Goal: Information Seeking & Learning: Learn about a topic

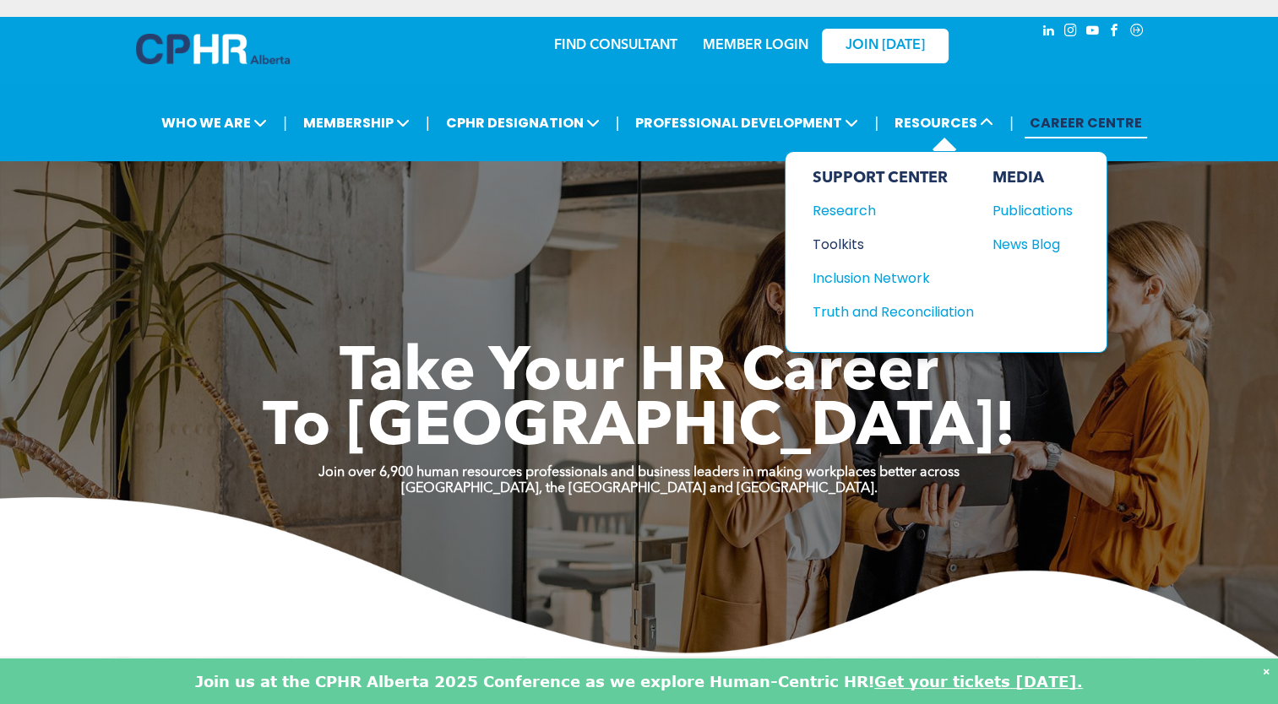
click at [824, 247] on div "Toolkits" at bounding box center [885, 244] width 145 height 21
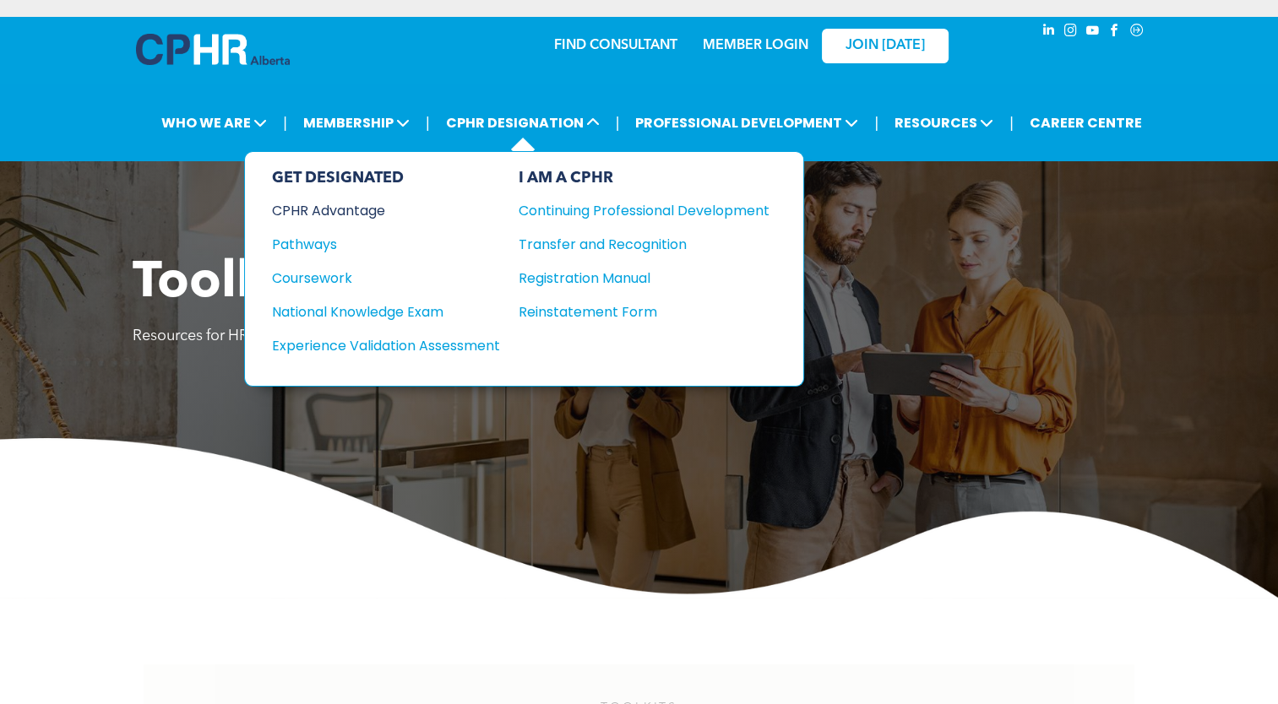
click at [369, 210] on div "CPHR Advantage" at bounding box center [374, 210] width 205 height 21
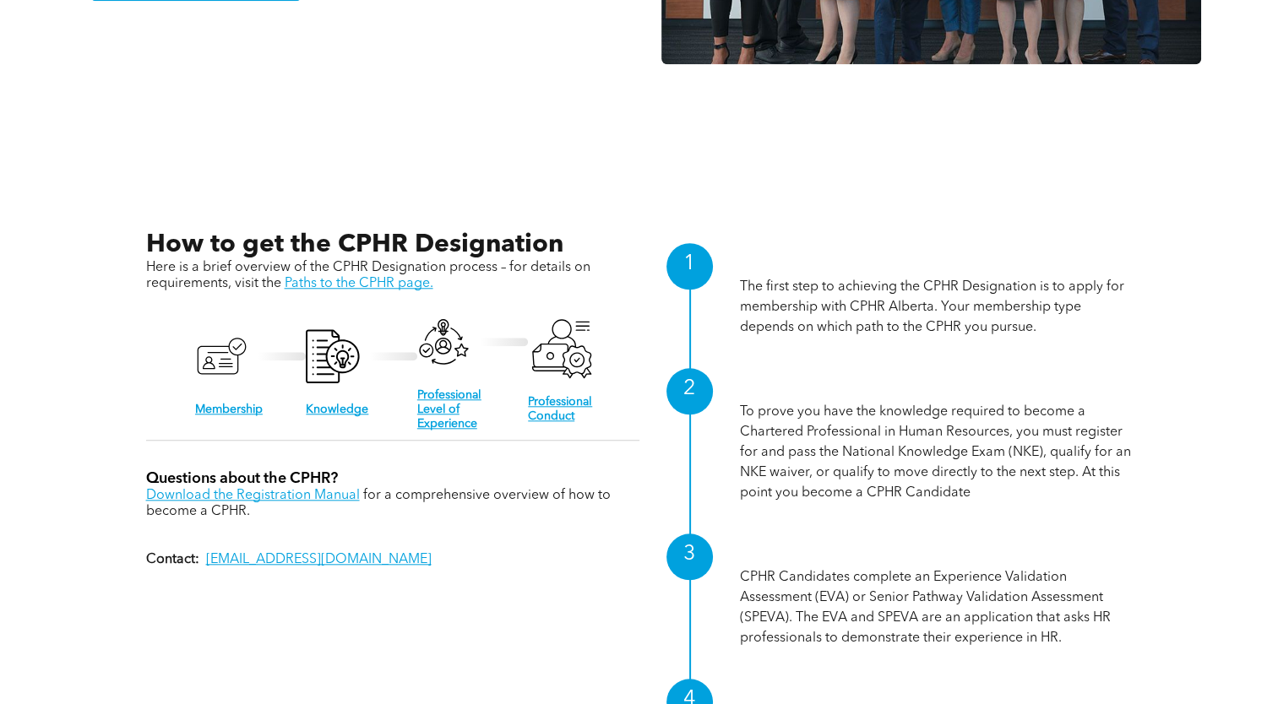
scroll to position [1527, 0]
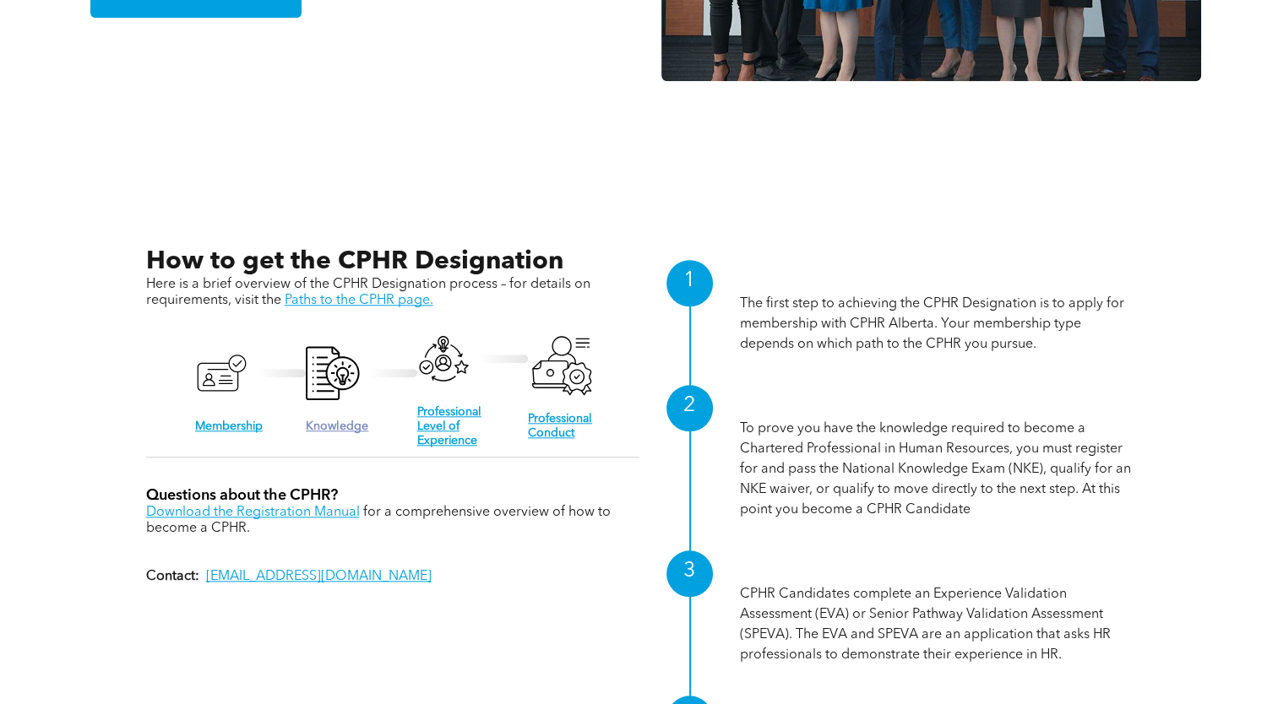
click at [318, 421] on link "Knowledge" at bounding box center [337, 427] width 63 height 12
